Goal: Find contact information: Find contact information

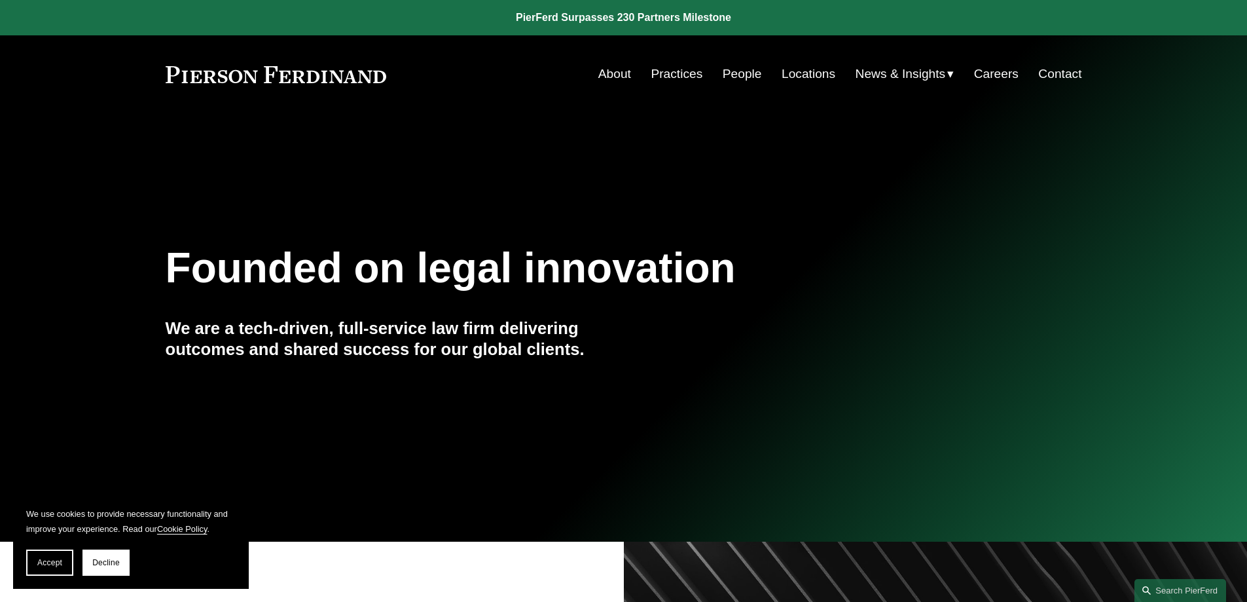
click at [679, 68] on link "Practices" at bounding box center [677, 74] width 52 height 25
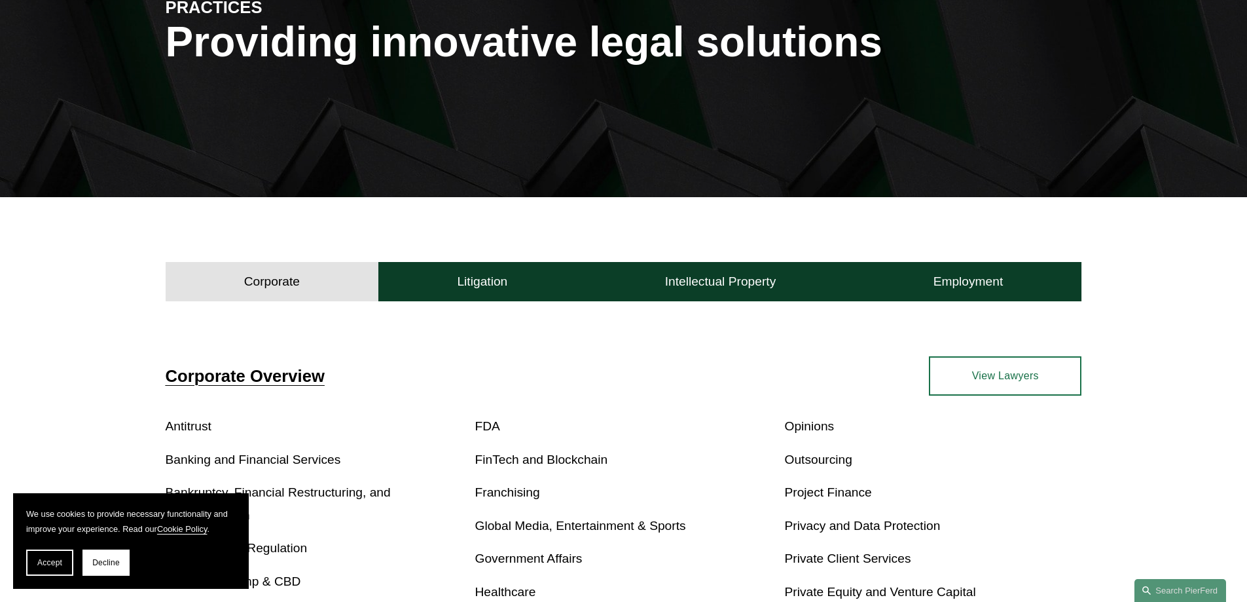
scroll to position [196, 0]
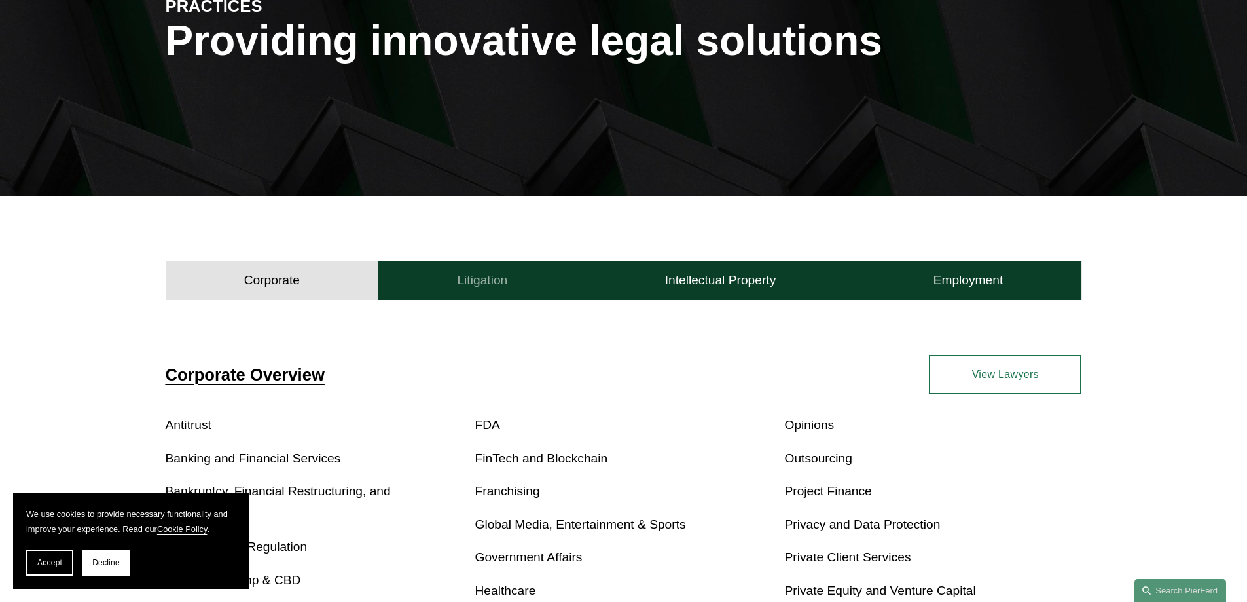
click at [473, 281] on h4 "Litigation" at bounding box center [482, 280] width 50 height 16
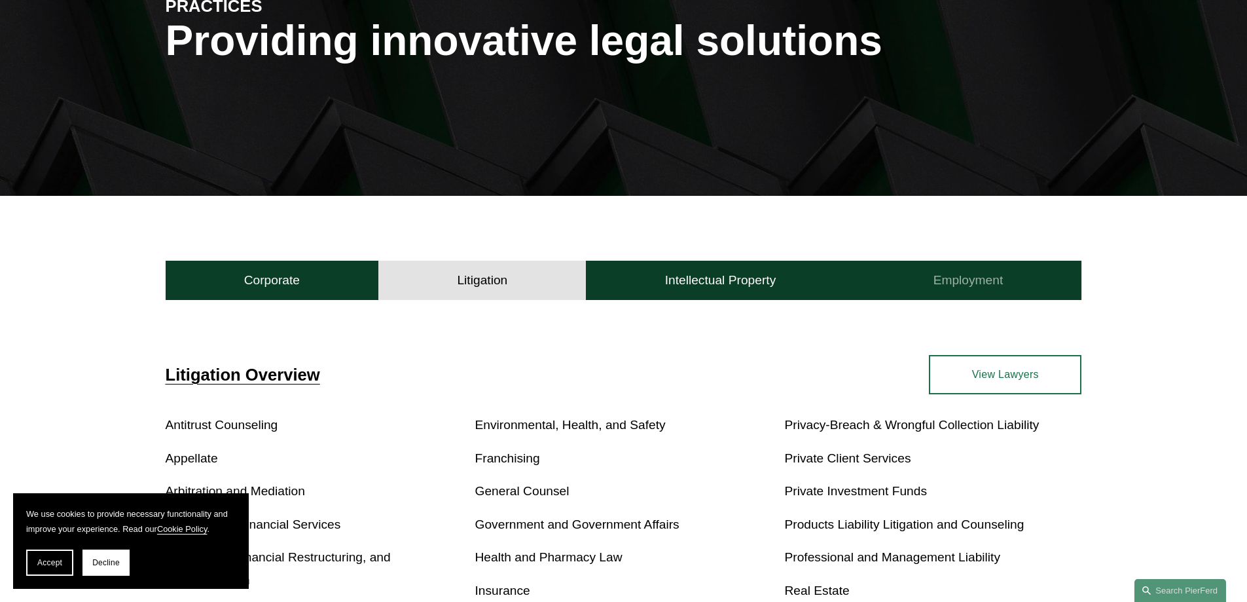
click at [1009, 273] on button "Employment" at bounding box center [967, 280] width 227 height 39
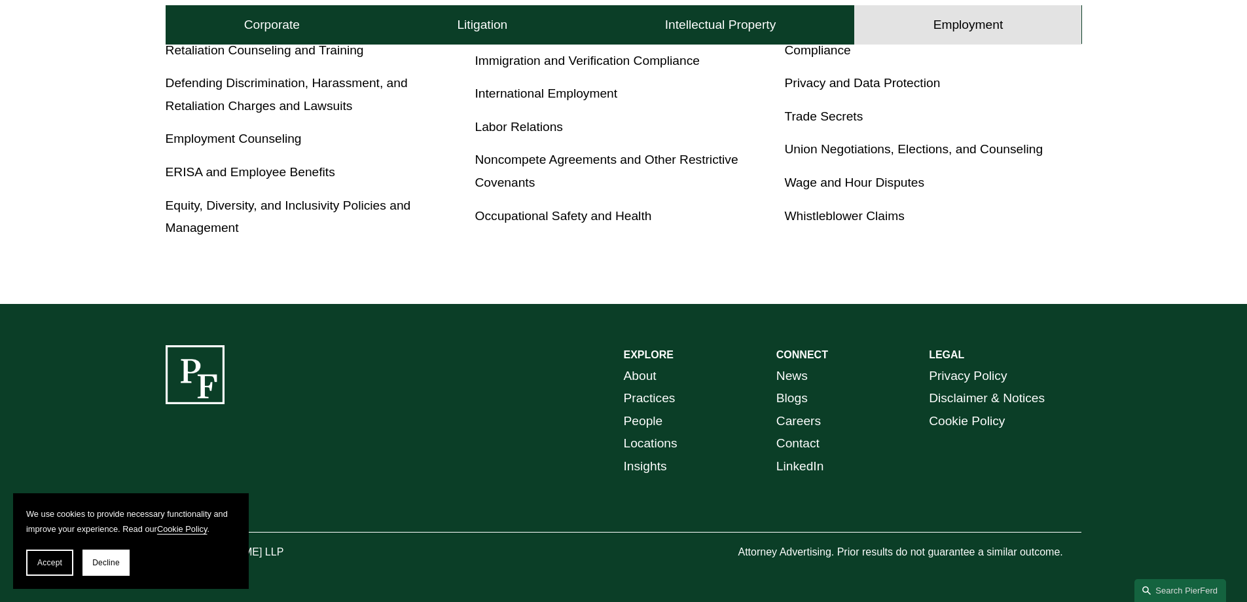
scroll to position [596, 0]
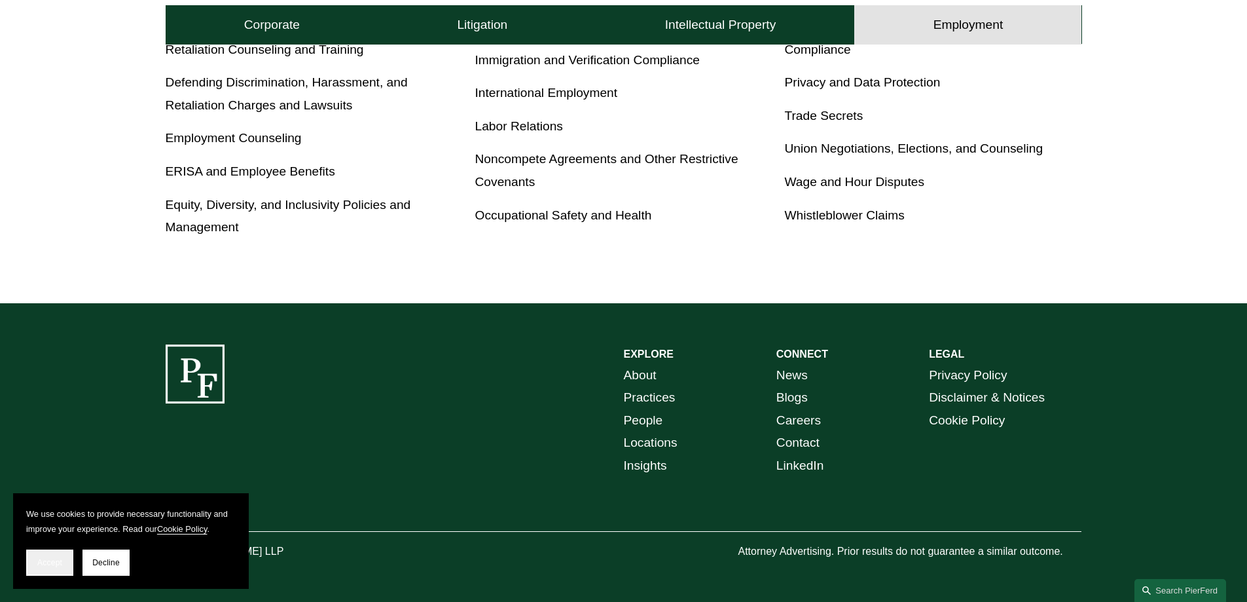
click at [54, 555] on button "Accept" at bounding box center [49, 562] width 47 height 26
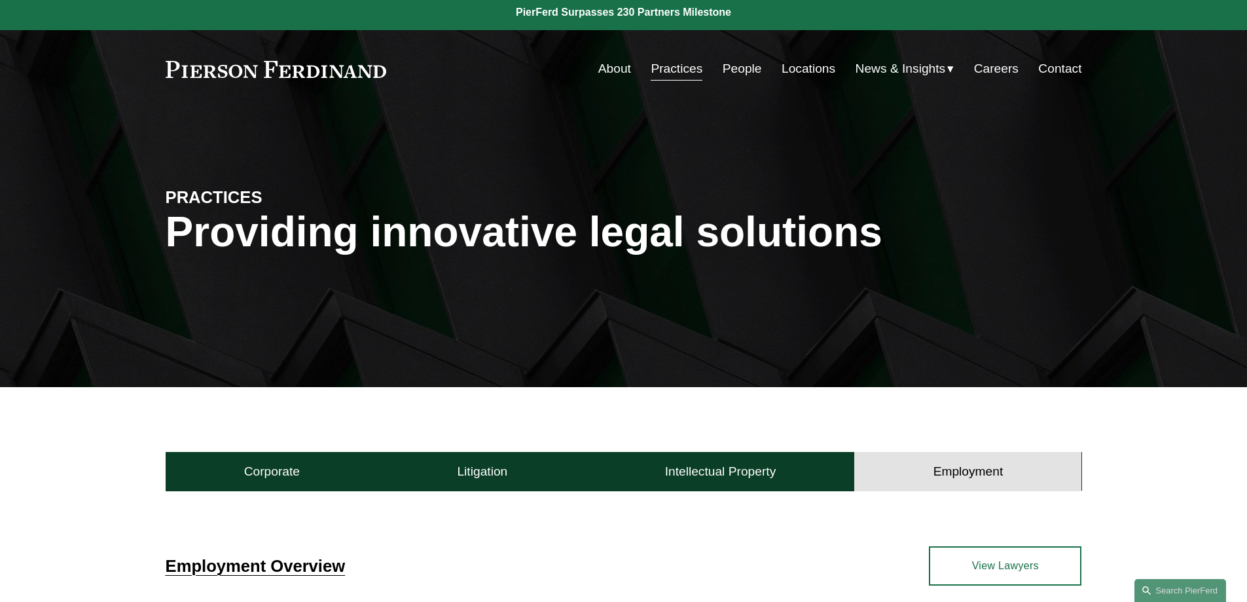
scroll to position [0, 0]
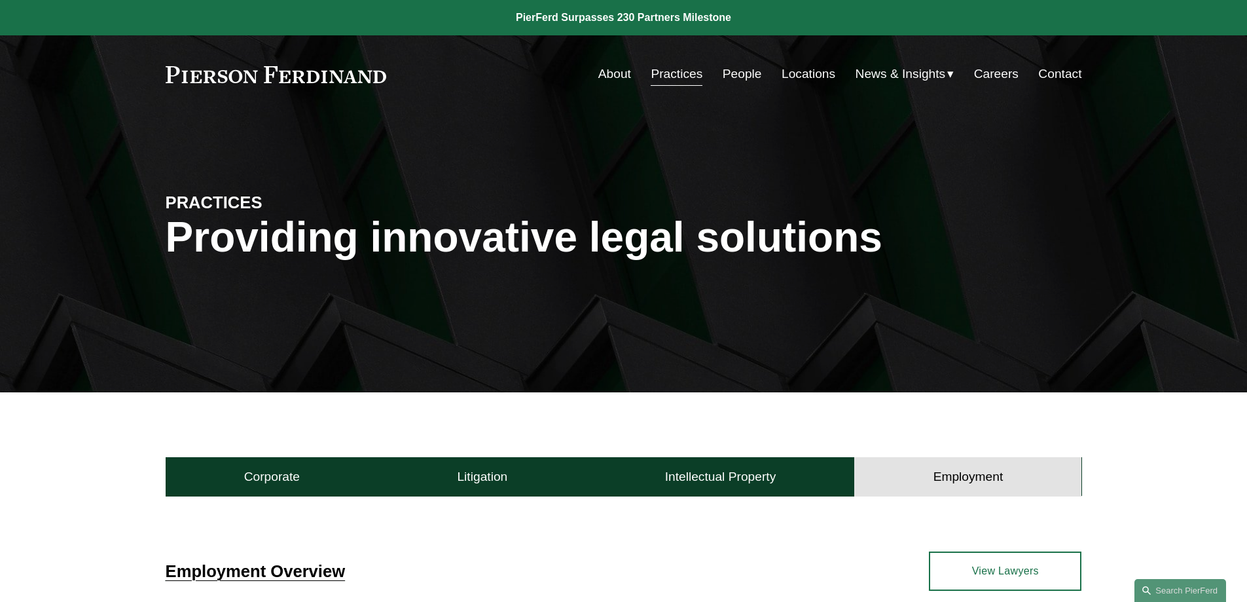
click at [1059, 71] on link "Contact" at bounding box center [1059, 74] width 43 height 25
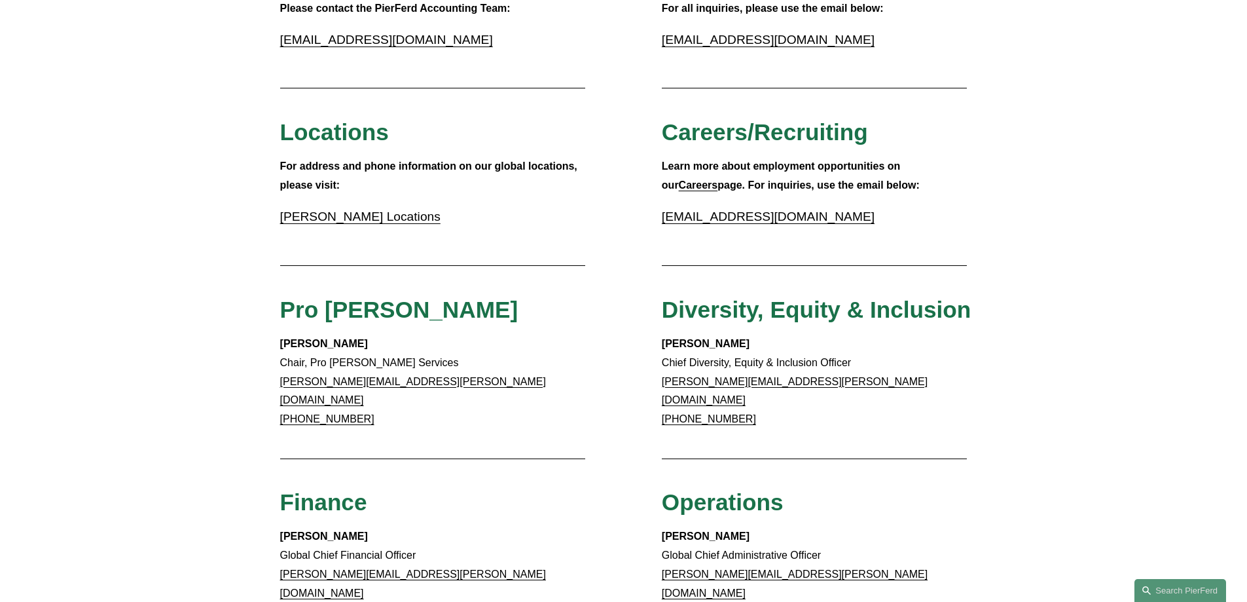
scroll to position [458, 0]
